Goal: Task Accomplishment & Management: Manage account settings

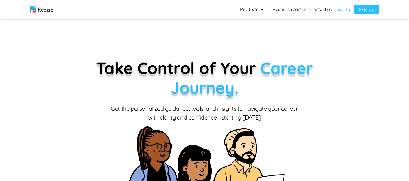
click at [345, 12] on link "Sign In" at bounding box center [343, 9] width 13 height 7
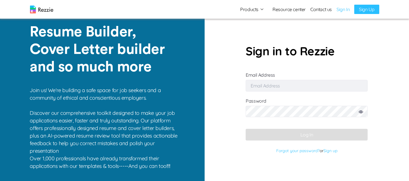
type input "[EMAIL_ADDRESS][DOMAIN_NAME]"
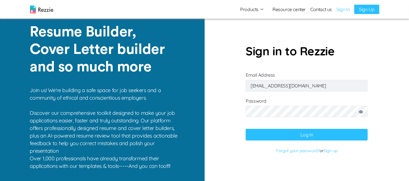
click at [323, 130] on button "Log In" at bounding box center [307, 135] width 122 height 12
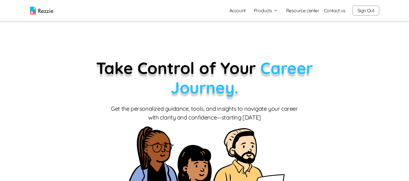
click at [264, 9] on button "Products" at bounding box center [266, 10] width 24 height 7
click at [271, 33] on link "AI Resume Review" at bounding box center [272, 34] width 71 height 12
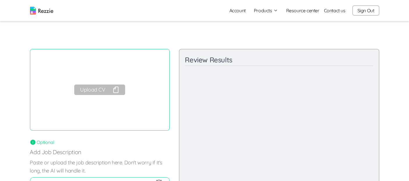
click at [109, 90] on button "Upload CV" at bounding box center [99, 89] width 51 height 10
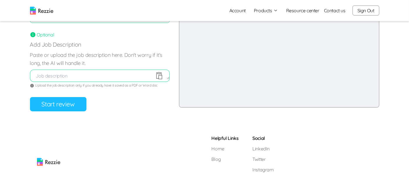
scroll to position [108, 0]
click at [73, 106] on button "Start review" at bounding box center [58, 104] width 57 height 14
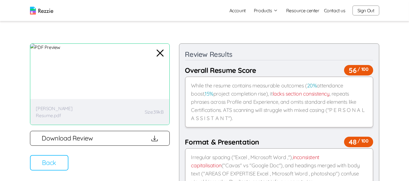
scroll to position [0, 0]
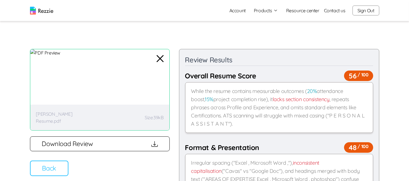
click at [61, 170] on button "Back" at bounding box center [49, 168] width 38 height 15
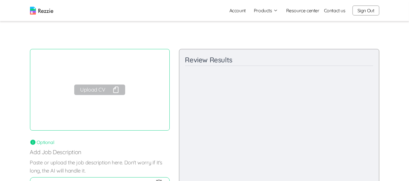
click at [237, 7] on link "Account" at bounding box center [238, 11] width 26 height 12
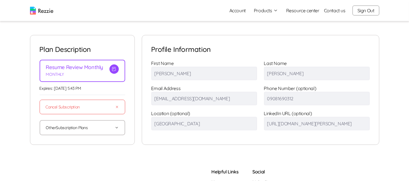
click at [108, 130] on button "Other Subscription Plans" at bounding box center [82, 128] width 73 height 14
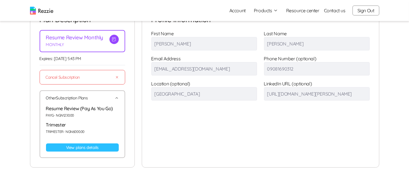
click at [88, 146] on link "View plans details" at bounding box center [82, 147] width 73 height 8
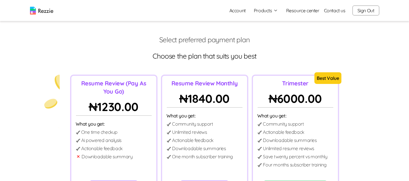
click at [236, 11] on link "Account" at bounding box center [238, 11] width 26 height 12
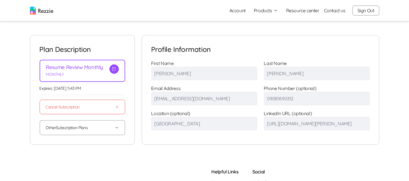
click at [361, 9] on button "Sign Out" at bounding box center [366, 11] width 27 height 10
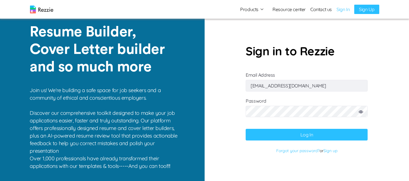
click at [319, 80] on input "[EMAIL_ADDRESS][DOMAIN_NAME]" at bounding box center [307, 86] width 122 height 12
type input "[EMAIL_ADDRESS][DOMAIN_NAME]"
click at [274, 130] on button "Log In" at bounding box center [307, 135] width 122 height 12
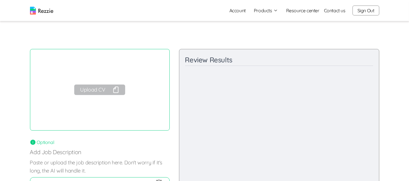
click at [245, 10] on link "Account" at bounding box center [238, 11] width 26 height 12
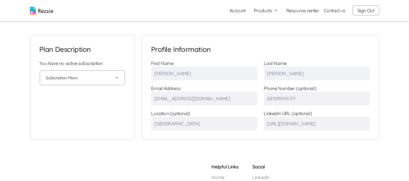
click at [120, 74] on div "Subscription Plans Fetching plans... Resume Review (Pay As You Go) PAYG - NGN 1…" at bounding box center [83, 77] width 86 height 15
click at [111, 79] on button "Subscription Plans" at bounding box center [82, 78] width 73 height 14
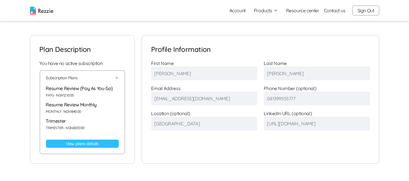
click at [111, 79] on button "Subscription Plans" at bounding box center [82, 78] width 73 height 14
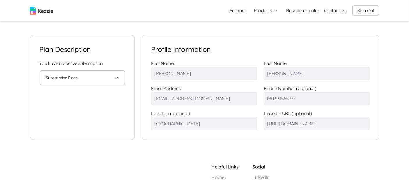
click at [359, 10] on button "Sign Out" at bounding box center [366, 11] width 27 height 10
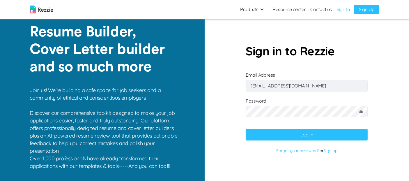
click at [310, 85] on input "[EMAIL_ADDRESS][DOMAIN_NAME]" at bounding box center [307, 86] width 122 height 12
type input "[EMAIL_ADDRESS][DOMAIN_NAME]"
click at [271, 137] on button "Log In" at bounding box center [307, 135] width 122 height 12
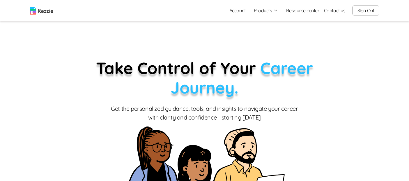
click at [236, 13] on link "Account" at bounding box center [238, 11] width 26 height 12
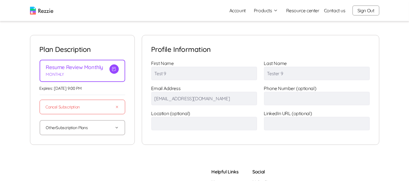
click at [238, 12] on link "Account" at bounding box center [238, 11] width 26 height 12
click at [240, 9] on link "Account" at bounding box center [238, 11] width 26 height 12
click at [271, 9] on button "Products" at bounding box center [266, 10] width 24 height 7
click at [270, 36] on link "AI Resume Review" at bounding box center [272, 34] width 71 height 12
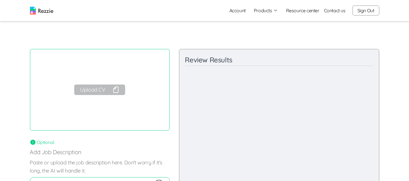
click at [269, 12] on button "Products" at bounding box center [266, 10] width 24 height 7
click at [277, 24] on link "Resume & Cover Letter Builder" at bounding box center [272, 22] width 71 height 12
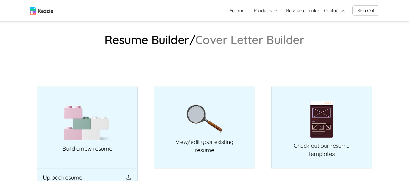
click at [241, 10] on link "Account" at bounding box center [238, 11] width 26 height 12
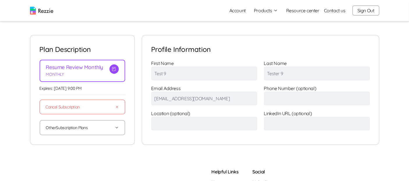
click at [43, 11] on img at bounding box center [41, 11] width 23 height 8
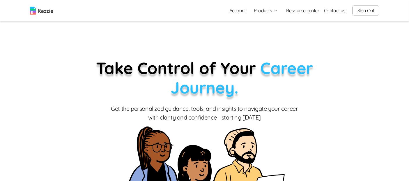
click at [367, 15] on button "Sign Out" at bounding box center [366, 11] width 27 height 10
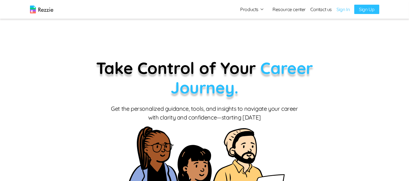
click at [345, 9] on link "Sign In" at bounding box center [343, 9] width 13 height 7
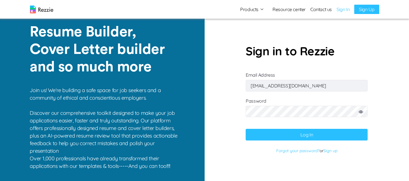
click at [309, 83] on input "[EMAIL_ADDRESS][DOMAIN_NAME]" at bounding box center [307, 86] width 122 height 12
type input "[EMAIL_ADDRESS][DOMAIN_NAME]"
click at [325, 134] on button "Log In" at bounding box center [307, 135] width 122 height 12
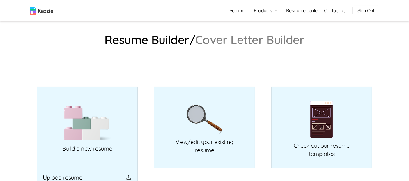
click at [237, 11] on link "Account" at bounding box center [238, 11] width 26 height 12
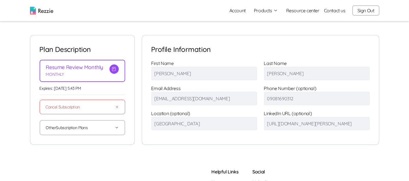
click at [43, 12] on img at bounding box center [41, 11] width 23 height 8
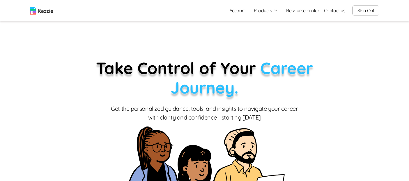
click at [270, 13] on button "Products" at bounding box center [266, 10] width 24 height 7
click at [269, 33] on link "AI Resume Review" at bounding box center [272, 34] width 71 height 12
